Goal: Task Accomplishment & Management: Use online tool/utility

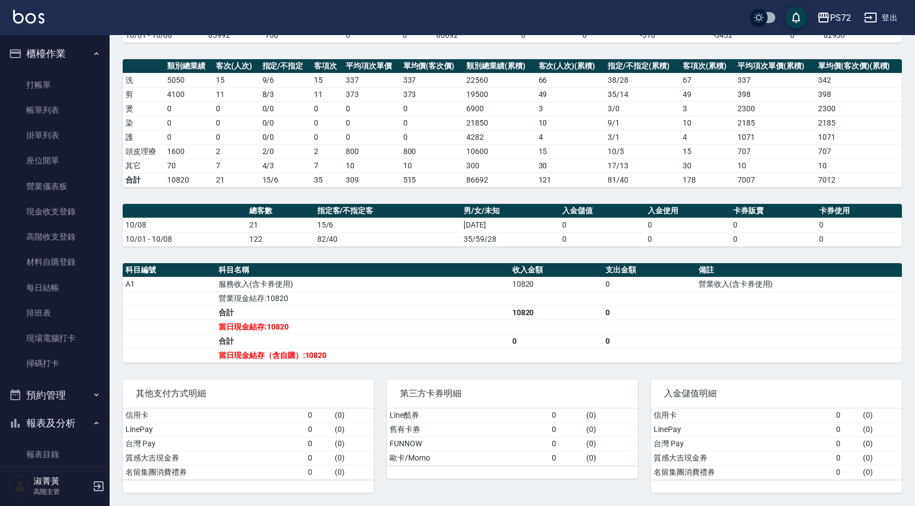
scroll to position [329, 0]
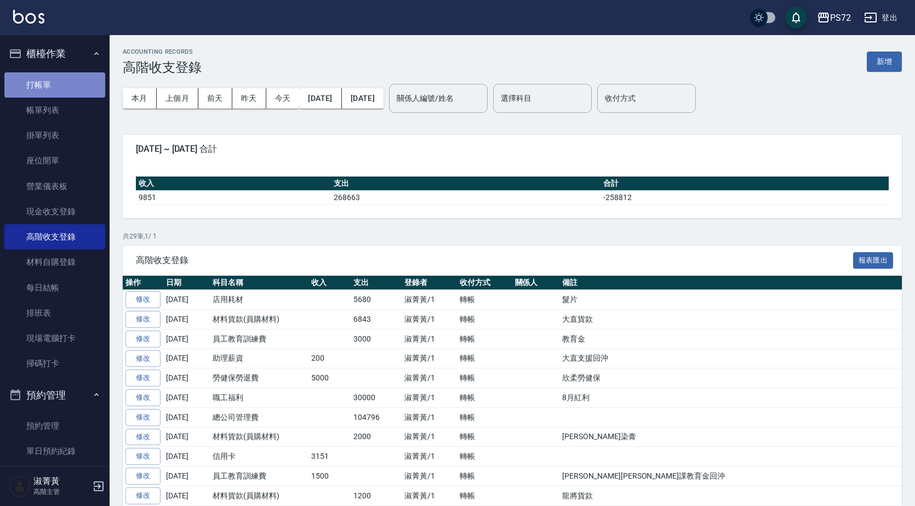
drag, startPoint x: 72, startPoint y: 90, endPoint x: 62, endPoint y: 107, distance: 19.9
click at [72, 91] on link "打帳單" at bounding box center [54, 84] width 101 height 25
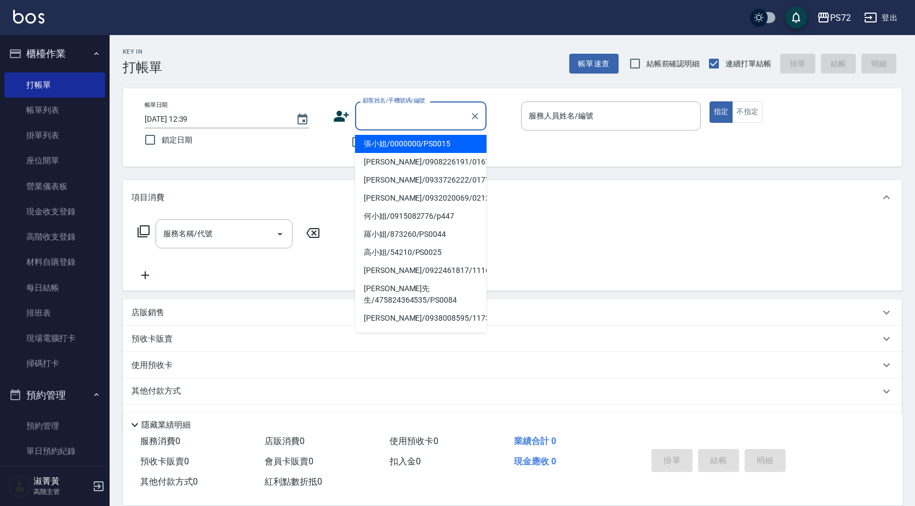
click at [442, 125] on input "顧客姓名/手機號碼/編號" at bounding box center [412, 115] width 105 height 19
drag, startPoint x: 434, startPoint y: 143, endPoint x: 523, endPoint y: 144, distance: 88.8
click at [434, 142] on li "張小姐/0000000/PS0015" at bounding box center [421, 144] width 132 height 18
type input "張小姐/0000000/PS0015"
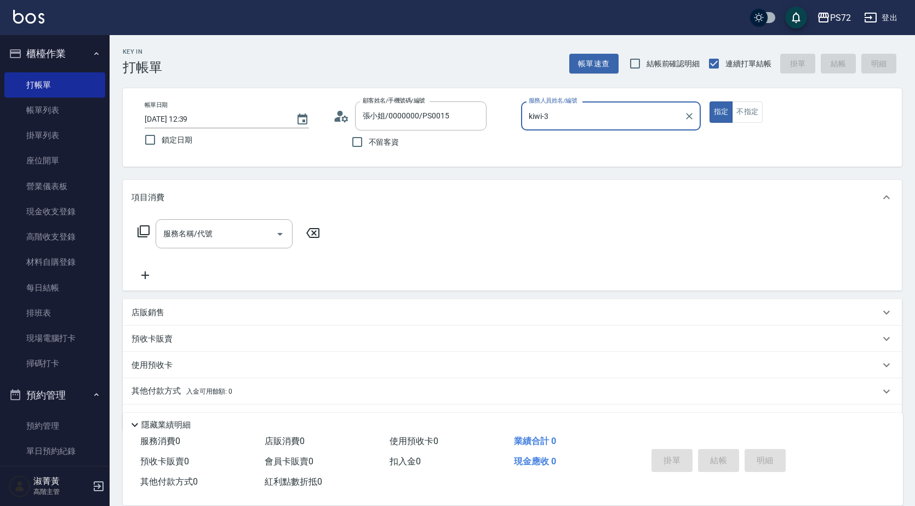
drag, startPoint x: 590, startPoint y: 113, endPoint x: 589, endPoint y: 119, distance: 6.2
click at [590, 112] on input "kiwi-3" at bounding box center [602, 115] width 153 height 19
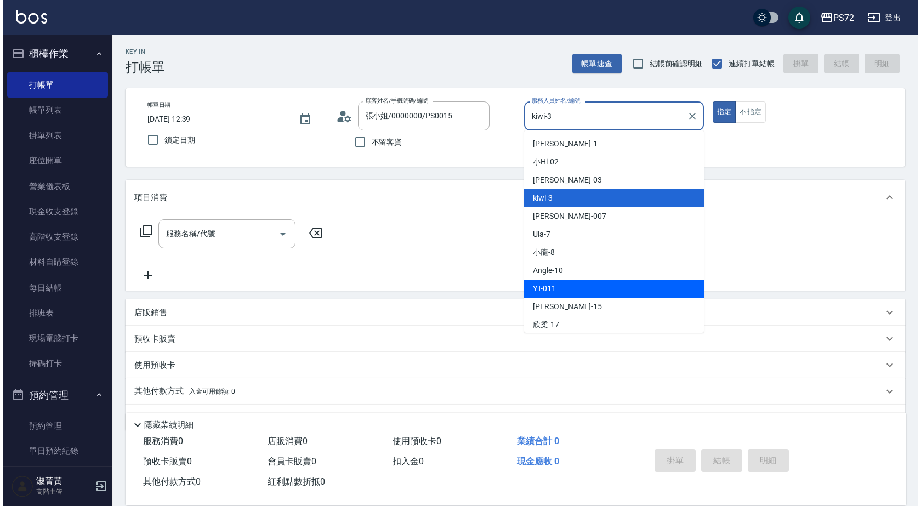
scroll to position [60, 0]
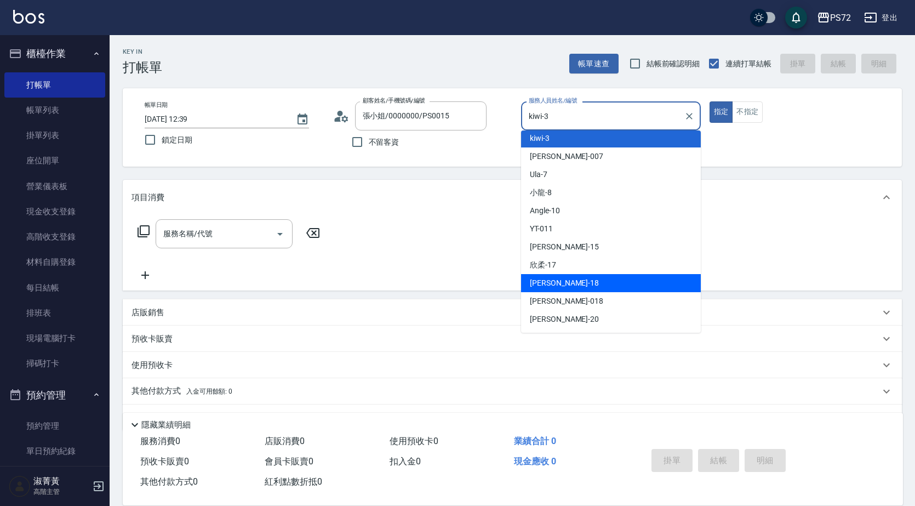
click at [574, 279] on div "迦茜 -18" at bounding box center [611, 283] width 180 height 18
type input "迦茜-18"
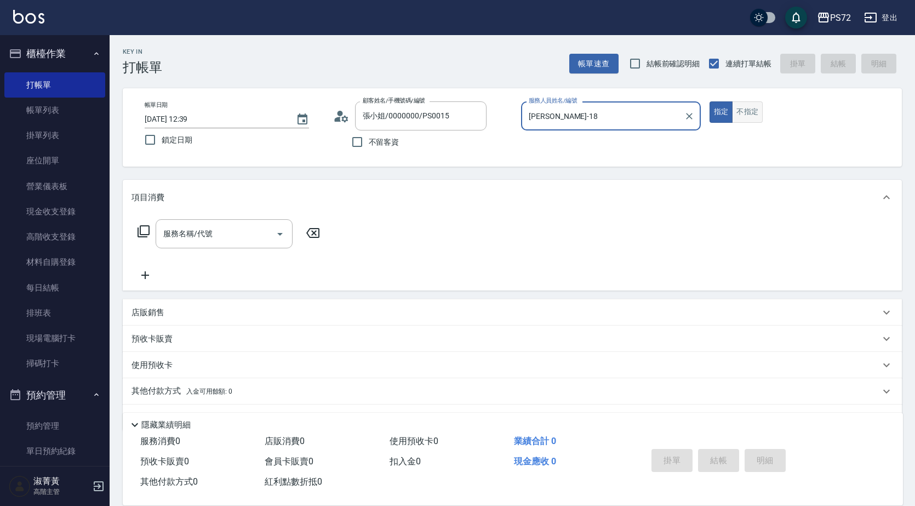
click at [757, 105] on button "不指定" at bounding box center [747, 111] width 31 height 21
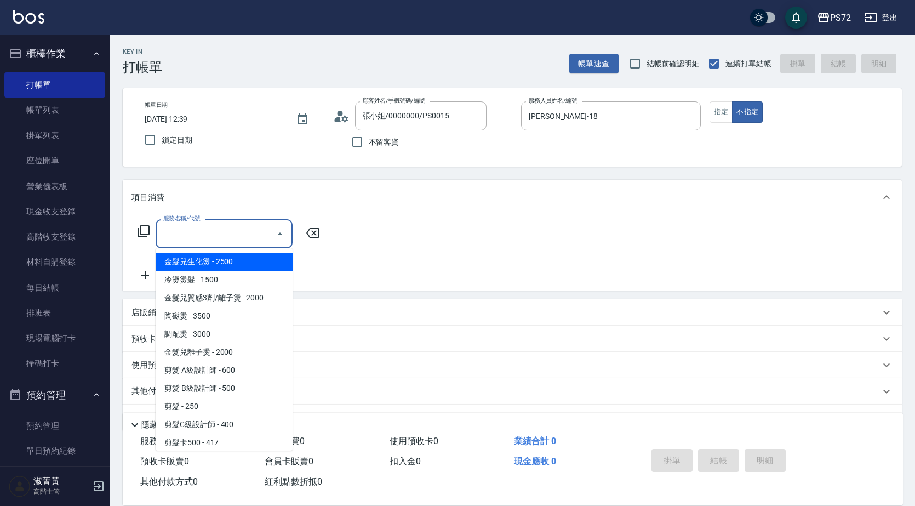
click at [230, 235] on input "服務名稱/代號" at bounding box center [216, 233] width 111 height 19
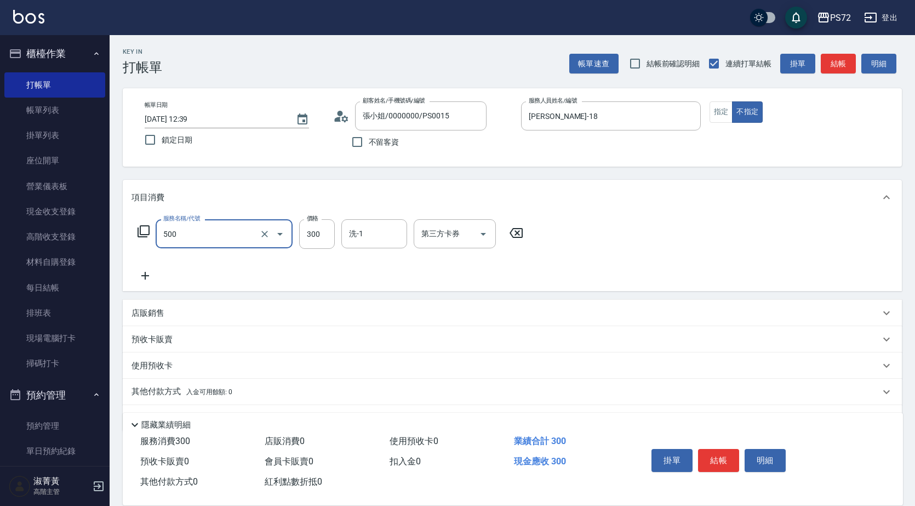
type input "洗髮(A級)(500)"
type input "350"
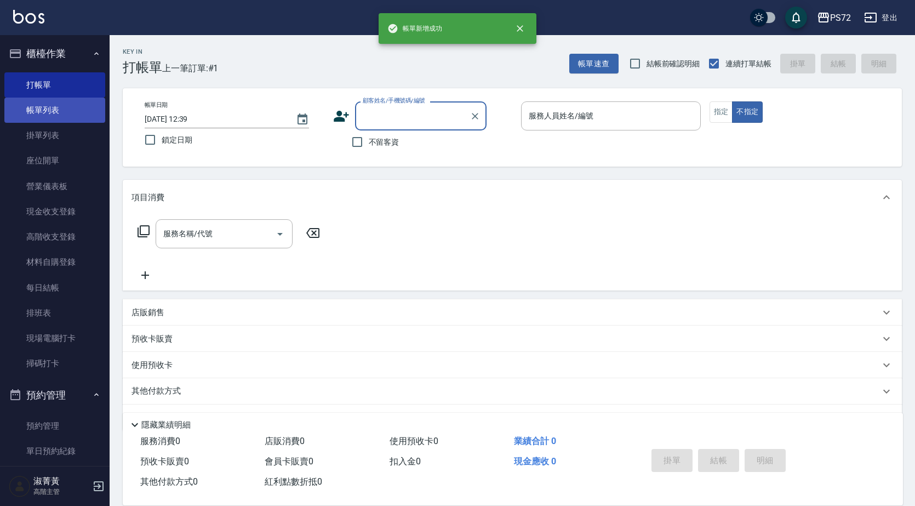
click at [63, 104] on link "帳單列表" at bounding box center [54, 110] width 101 height 25
